Goal: Transaction & Acquisition: Obtain resource

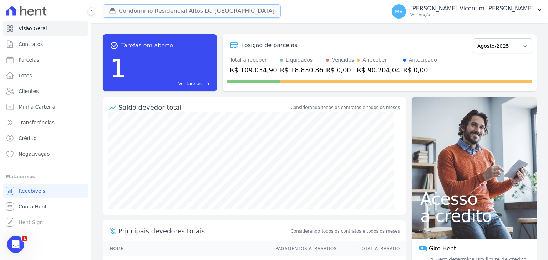
click at [190, 13] on button "Condominio Residencial Altos Da [GEOGRAPHIC_DATA]" at bounding box center [192, 11] width 178 height 14
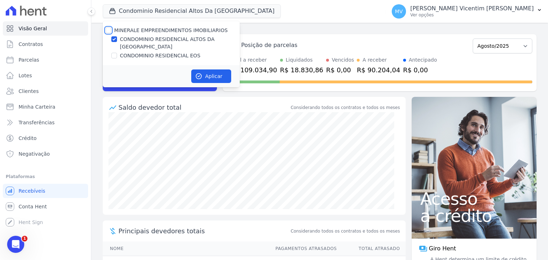
click at [108, 31] on input "MINERALE EMPREENDIMENTOS IMOBILIARIOS" at bounding box center [109, 30] width 6 height 6
checkbox input "true"
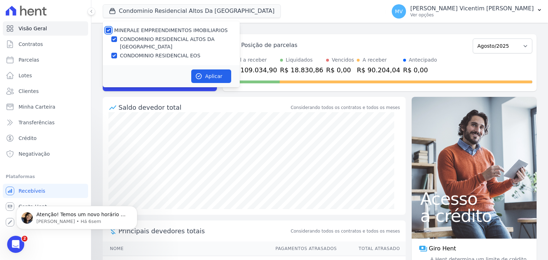
click at [108, 31] on input "MINERALE EMPREENDIMENTOS IMOBILIARIOS" at bounding box center [109, 30] width 6 height 6
checkbox input "false"
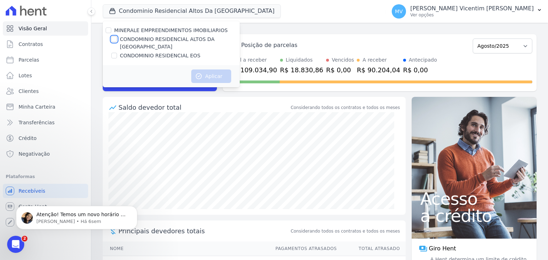
click at [113, 41] on input "CONDOMINIO RESIDENCIAL ALTOS DA [GEOGRAPHIC_DATA]" at bounding box center [114, 39] width 6 height 6
checkbox input "true"
click at [218, 70] on button "Aplicar" at bounding box center [211, 77] width 40 height 14
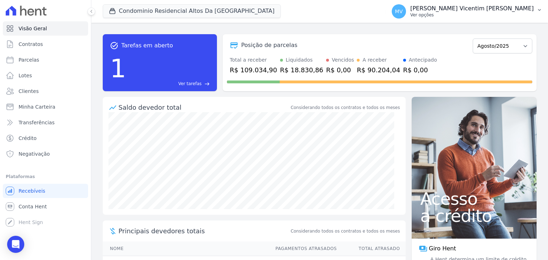
click at [486, 15] on p "Ver opções" at bounding box center [471, 15] width 123 height 6
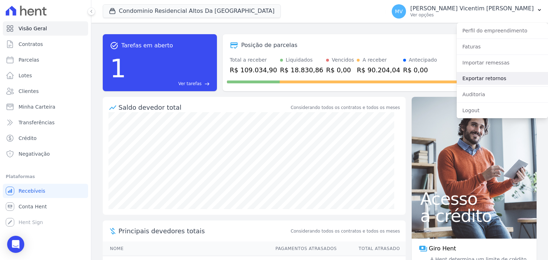
click at [476, 77] on link "Exportar retornos" at bounding box center [502, 78] width 91 height 13
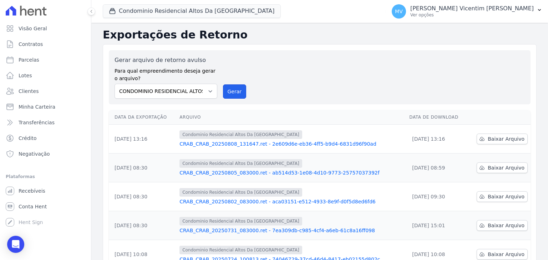
drag, startPoint x: 236, startPoint y: 95, endPoint x: 298, endPoint y: 65, distance: 69.2
click at [235, 93] on button "Gerar" at bounding box center [235, 92] width 24 height 14
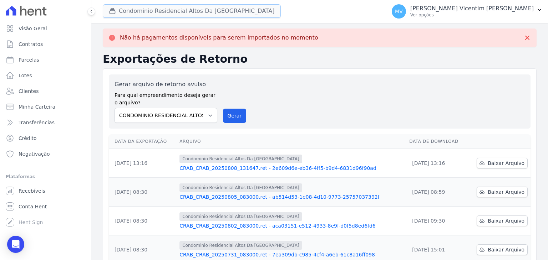
click at [213, 14] on button "Condominio Residencial Altos Da [GEOGRAPHIC_DATA]" at bounding box center [192, 11] width 178 height 14
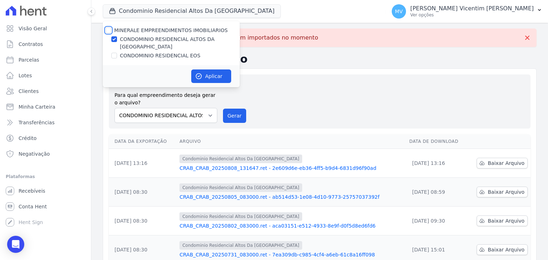
click at [109, 28] on input "MINERALE EMPREENDIMENTOS IMOBILIARIOS" at bounding box center [109, 30] width 6 height 6
checkbox input "true"
click at [109, 28] on input "MINERALE EMPREENDIMENTOS IMOBILIARIOS" at bounding box center [109, 30] width 6 height 6
checkbox input "false"
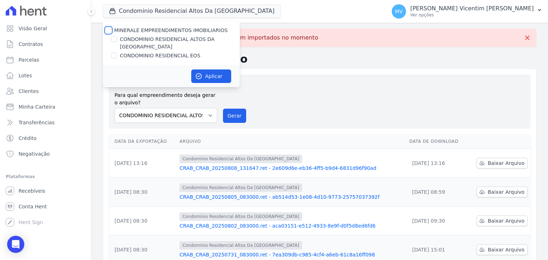
checkbox input "false"
click at [114, 53] on input "CONDOMINIO RESIDENCIAL EOS" at bounding box center [114, 56] width 6 height 6
checkbox input "true"
click at [209, 70] on button "Aplicar" at bounding box center [211, 77] width 40 height 14
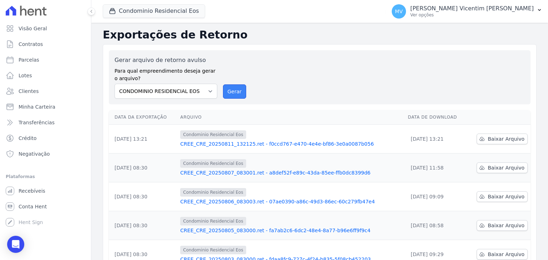
click at [230, 88] on button "Gerar" at bounding box center [235, 92] width 24 height 14
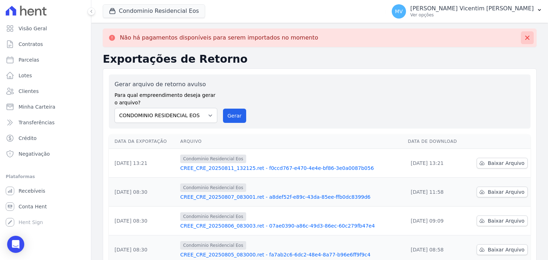
click at [524, 37] on icon at bounding box center [527, 37] width 7 height 7
